Goal: Information Seeking & Learning: Learn about a topic

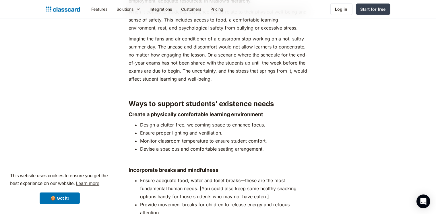
scroll to position [1479, 0]
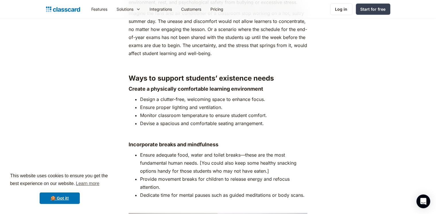
drag, startPoint x: 128, startPoint y: 75, endPoint x: 270, endPoint y: 121, distance: 148.4
drag, startPoint x: 270, startPoint y: 121, endPoint x: 266, endPoint y: 121, distance: 3.5
copy div "Ways to support students’ existence needs Create a physically comfortable learn…"
click at [215, 162] on li "Ensure adequate food, water and toilet breaks—these are the most fundamental hu…" at bounding box center [223, 163] width 167 height 24
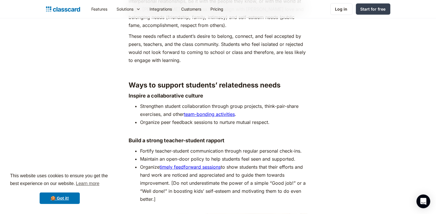
scroll to position [2200, 0]
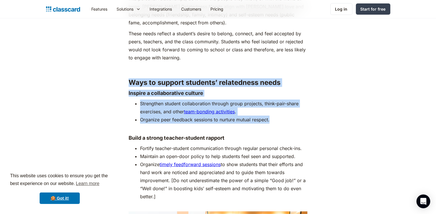
drag, startPoint x: 127, startPoint y: 83, endPoint x: 270, endPoint y: 120, distance: 147.2
copy div "Ways to support students’ relatedness needs Inspire a collaborative culture Str…"
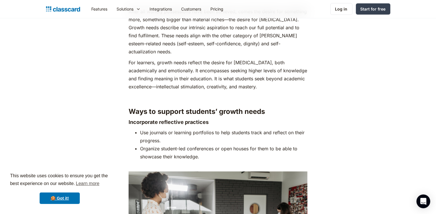
scroll to position [2805, 0]
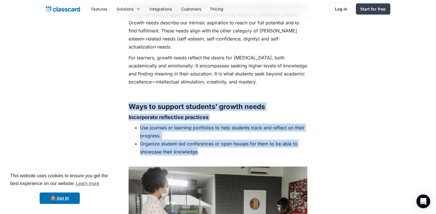
drag, startPoint x: 130, startPoint y: 94, endPoint x: 197, endPoint y: 143, distance: 82.4
copy div "Ways to support students’ growth needs Incorporate reflective practices Use jou…"
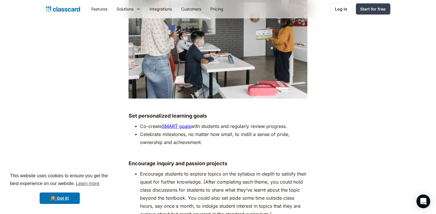
scroll to position [2997, 0]
